Goal: Task Accomplishment & Management: Manage account settings

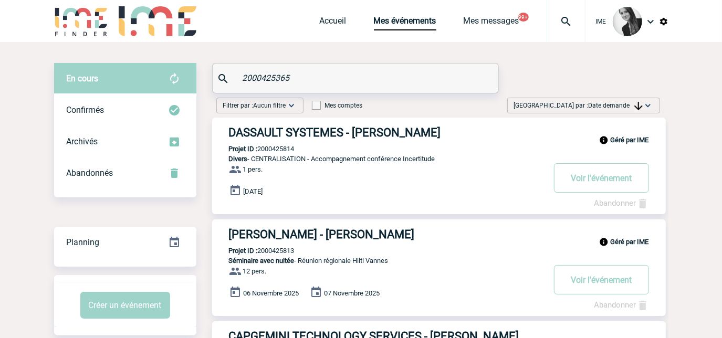
type input "2000425365"
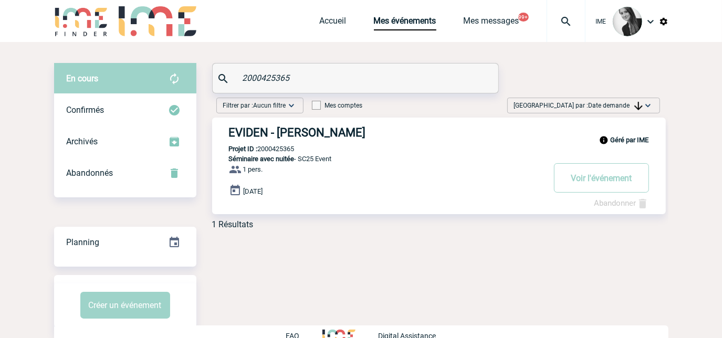
click at [610, 201] on link "Abandonner" at bounding box center [622, 203] width 55 height 9
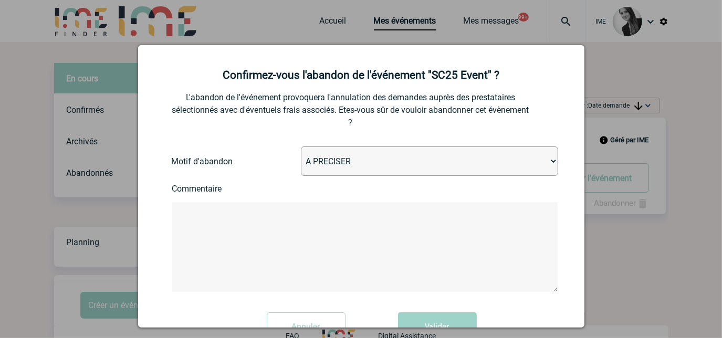
click at [360, 162] on select "A PRECISER Projet annulé Projet reporté Evénement organisé en interne A fait ap…" at bounding box center [429, 161] width 257 height 29
select select "ABANDON_PROJET_07"
click at [301, 148] on select "A PRECISER Projet annulé Projet reporté Evénement organisé en interne A fait ap…" at bounding box center [429, 161] width 257 height 29
click at [359, 277] on textarea at bounding box center [365, 247] width 386 height 90
type textarea "P"
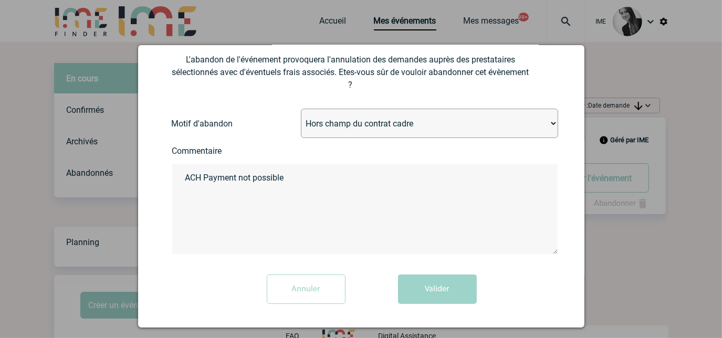
scroll to position [39, 0]
type textarea "ACH Payment not possible"
click at [433, 299] on button "Valider" at bounding box center [437, 289] width 79 height 29
